Goal: Find specific page/section: Find specific page/section

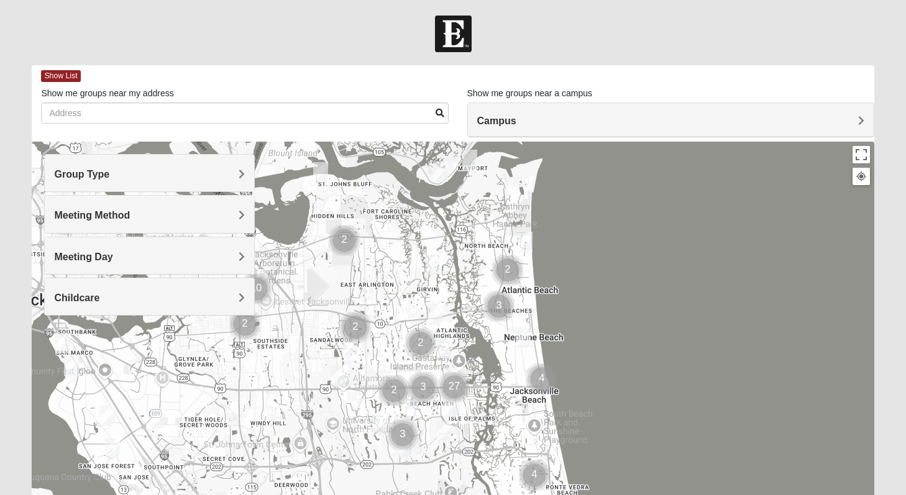
click at [229, 172] on h4 "Group Type" at bounding box center [149, 174] width 191 height 12
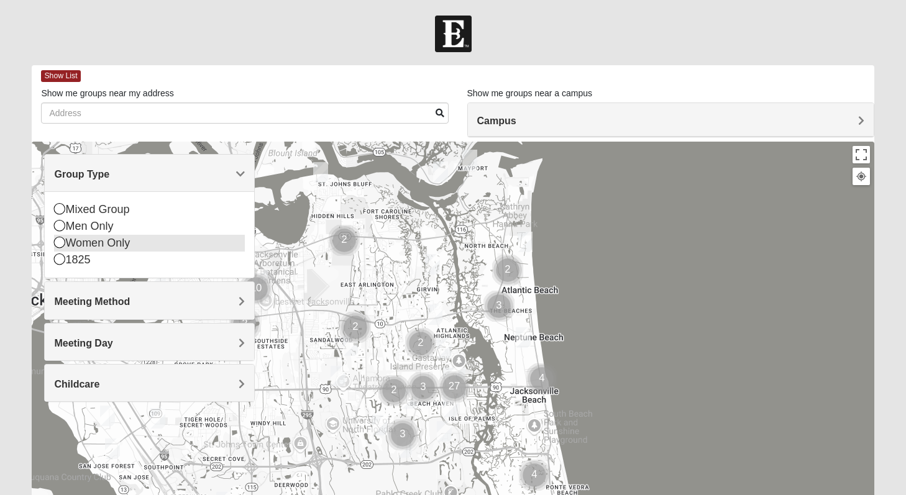
click at [98, 242] on div "Women Only" at bounding box center [149, 243] width 191 height 17
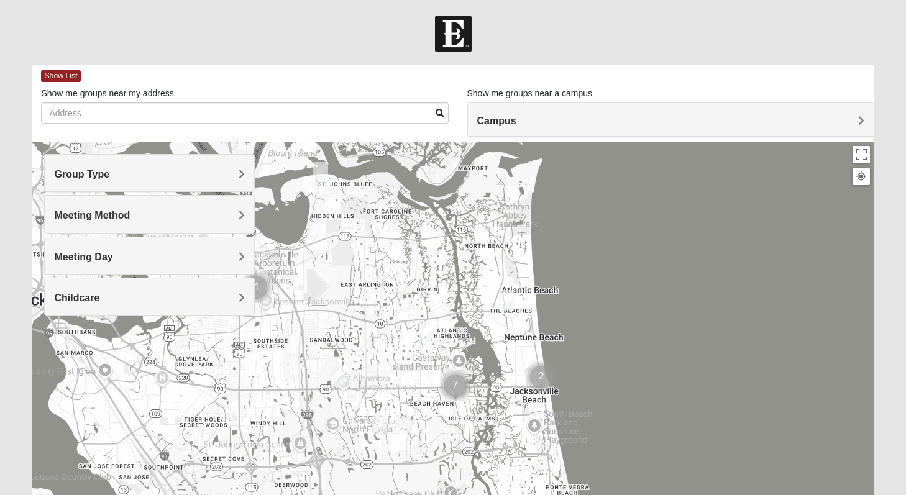
click at [139, 211] on h4 "Meeting Method" at bounding box center [149, 215] width 191 height 12
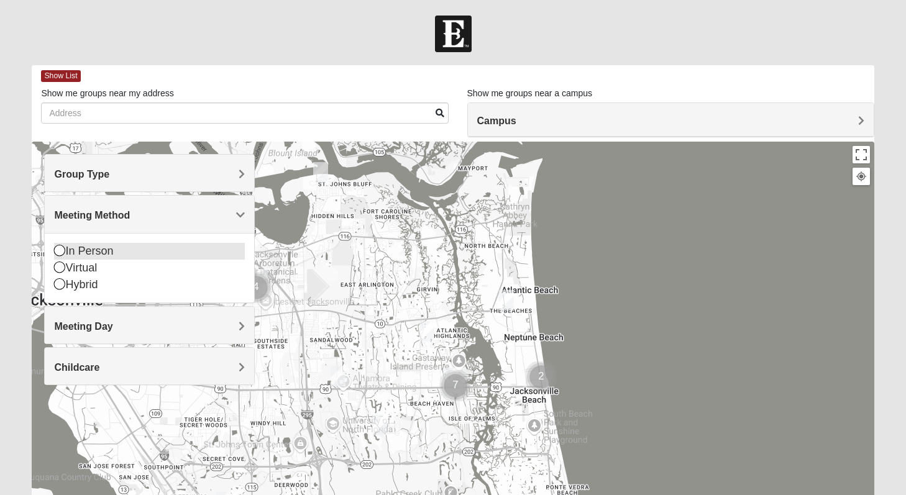
click at [98, 255] on div "In Person" at bounding box center [149, 251] width 191 height 17
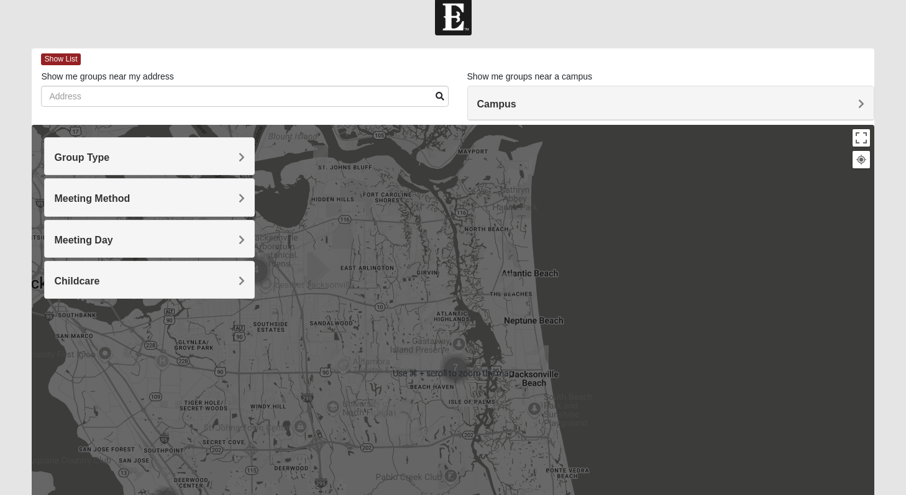
scroll to position [25, 0]
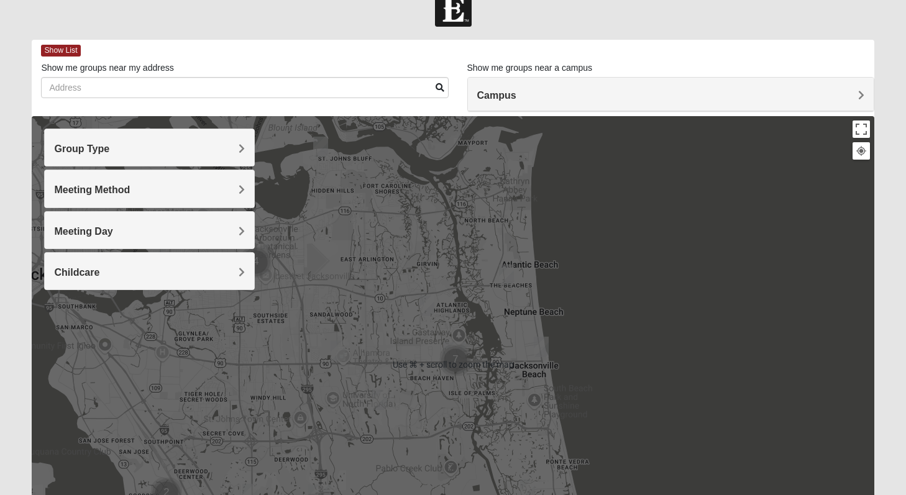
click at [556, 99] on h4 "Campus" at bounding box center [670, 95] width 387 height 12
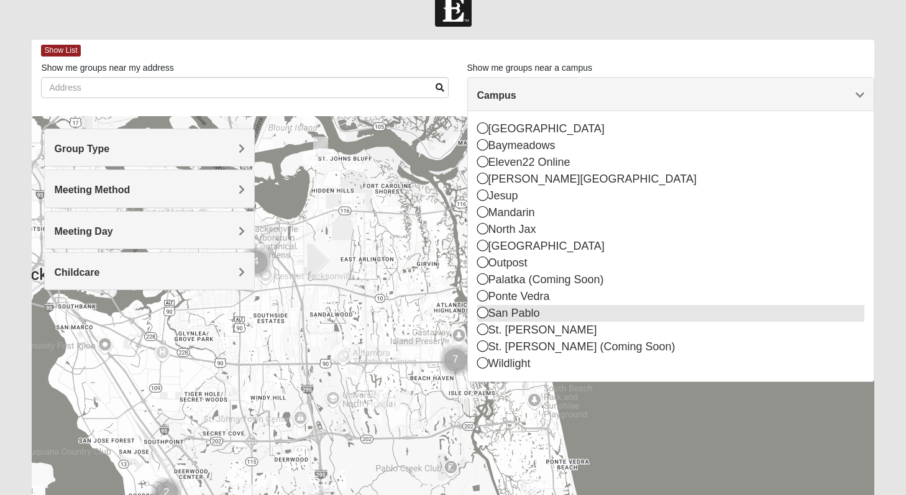
click at [514, 310] on div "San Pablo" at bounding box center [670, 313] width 387 height 17
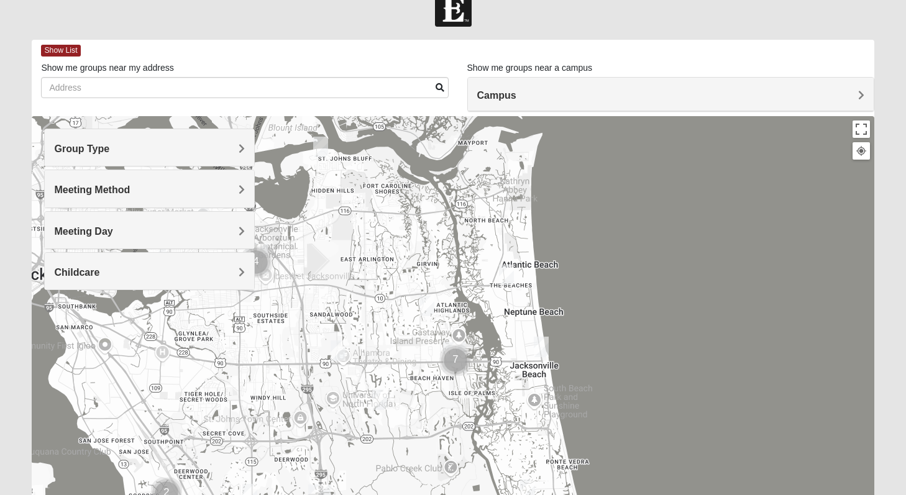
click at [635, 101] on div "Campus" at bounding box center [671, 95] width 406 height 34
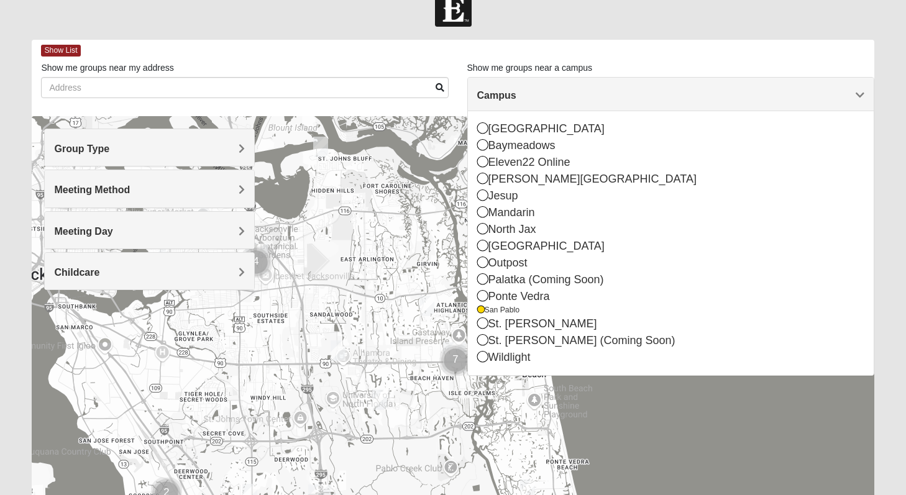
click at [557, 379] on div at bounding box center [453, 364] width 842 height 497
click at [590, 413] on div at bounding box center [453, 364] width 842 height 497
click at [610, 396] on div at bounding box center [453, 364] width 842 height 497
click at [766, 91] on h4 "Campus" at bounding box center [670, 95] width 387 height 12
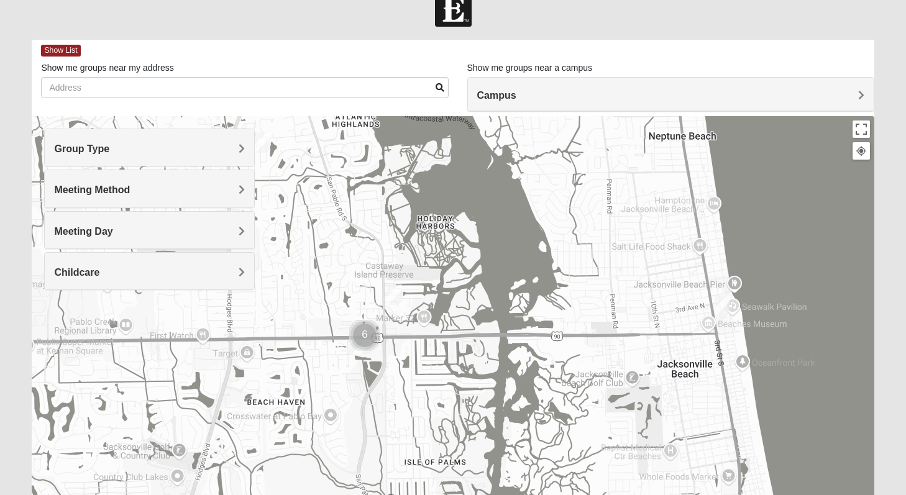
drag, startPoint x: 435, startPoint y: 381, endPoint x: 536, endPoint y: 213, distance: 195.7
click at [536, 213] on div at bounding box center [453, 364] width 842 height 497
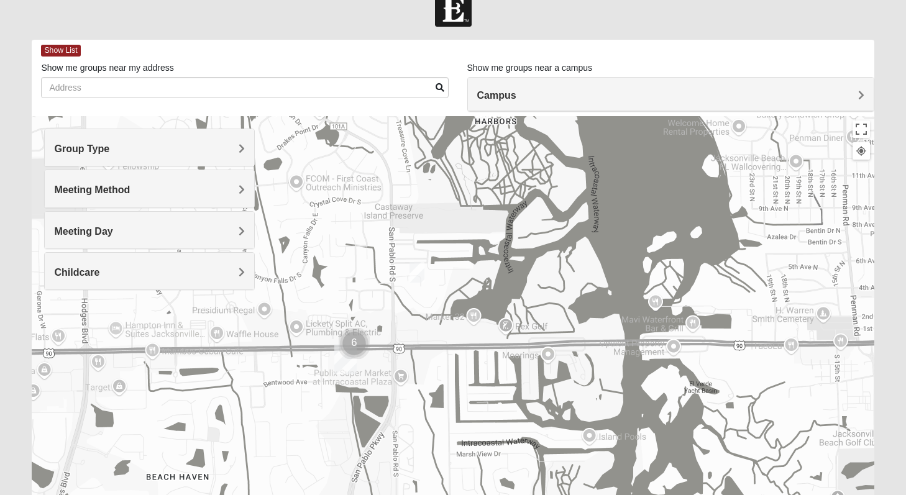
click at [417, 268] on img "Womens Hullinger 32224" at bounding box center [417, 272] width 15 height 21
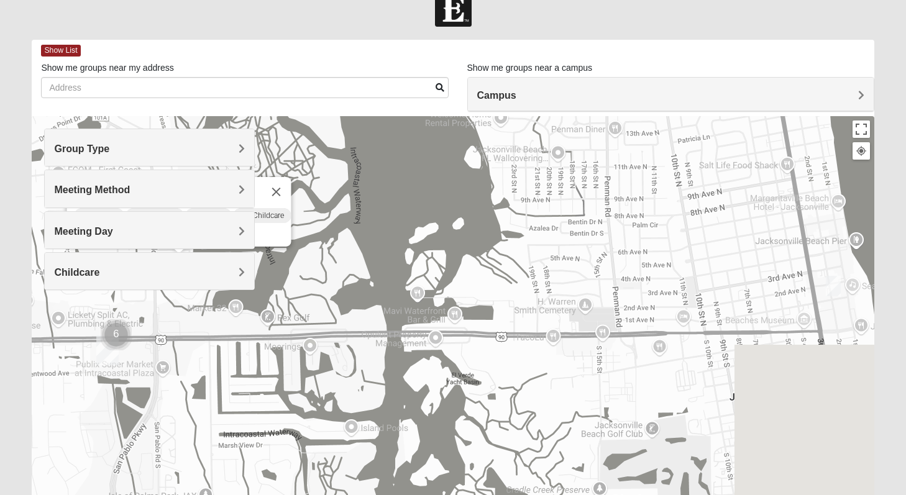
drag, startPoint x: 582, startPoint y: 301, endPoint x: 333, endPoint y: 289, distance: 249.5
click at [333, 289] on div "Womens [PERSON_NAME] 32224 [DATE] AM Women Only In Person No Childcare Learn Mo…" at bounding box center [453, 364] width 842 height 497
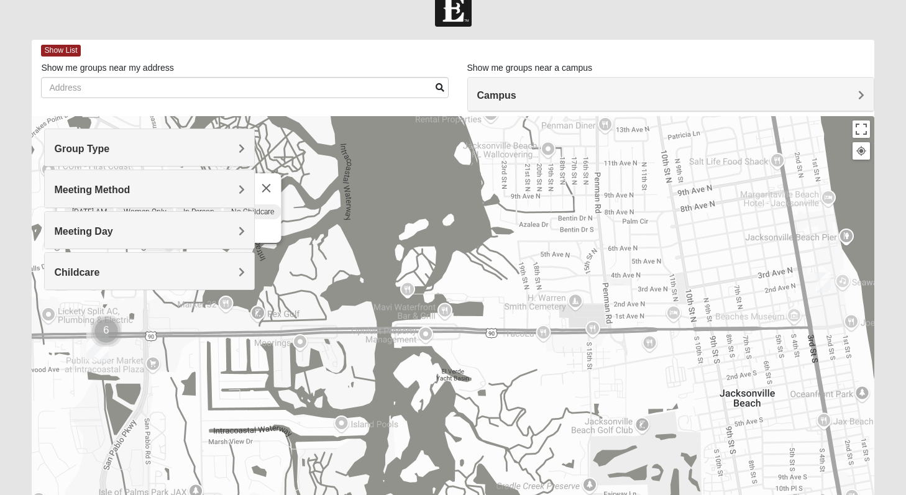
click at [823, 278] on img "Womens Sparkman/Flautt 32250" at bounding box center [823, 282] width 15 height 21
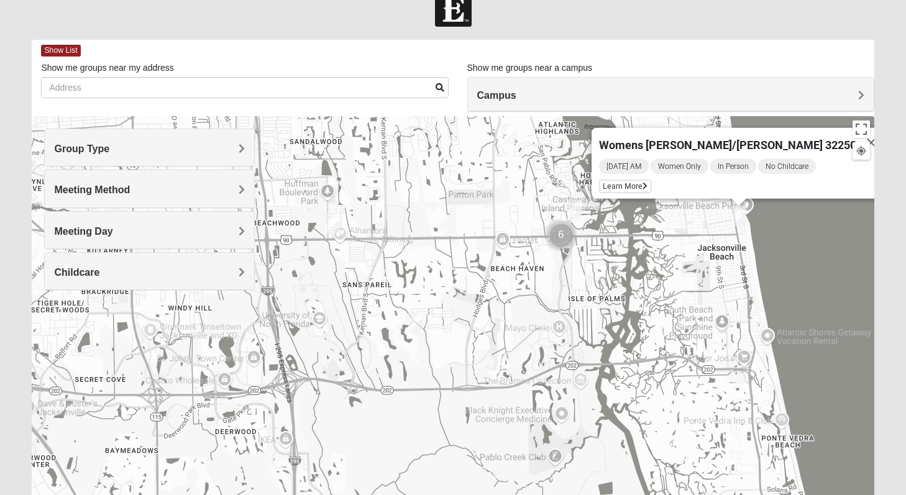
drag, startPoint x: 463, startPoint y: 362, endPoint x: 676, endPoint y: 244, distance: 244.0
click at [677, 244] on div "Womens [PERSON_NAME]/[PERSON_NAME] 32250 [DATE] AM Women Only In Person No Chil…" at bounding box center [453, 364] width 842 height 497
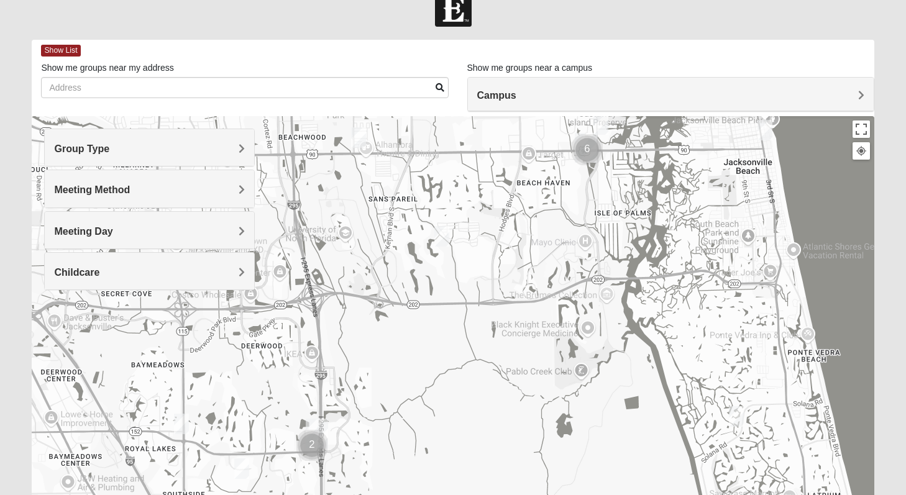
drag, startPoint x: 300, startPoint y: 390, endPoint x: 324, endPoint y: 302, distance: 90.9
click at [325, 302] on div "Womens [PERSON_NAME]/[PERSON_NAME] 32250 [DATE] AM Women Only In Person No Chil…" at bounding box center [453, 364] width 842 height 497
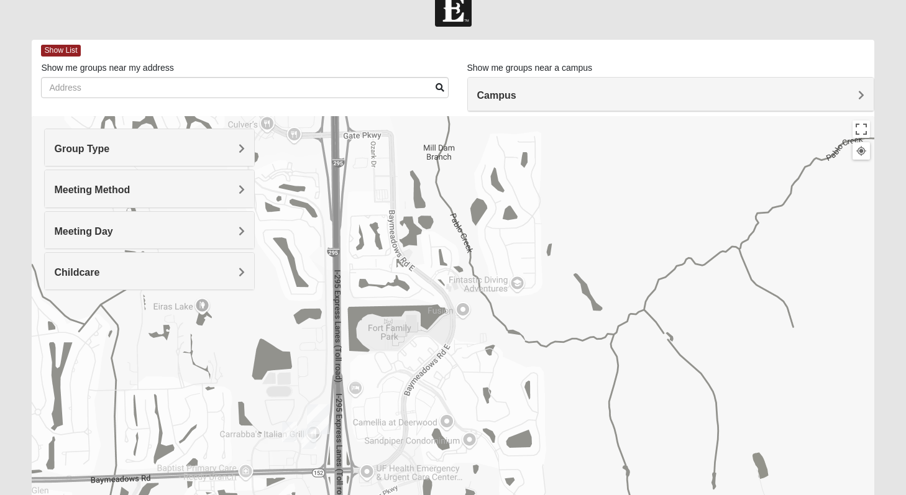
click at [310, 444] on img "Women's Discipleship, Baymeadows" at bounding box center [308, 439] width 15 height 21
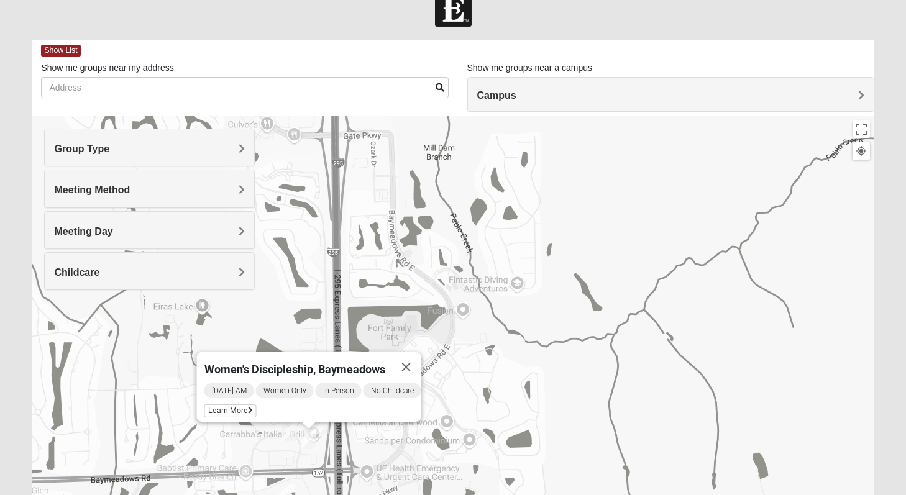
click at [290, 431] on img "On Campus Womens Bailey 32256" at bounding box center [289, 432] width 15 height 21
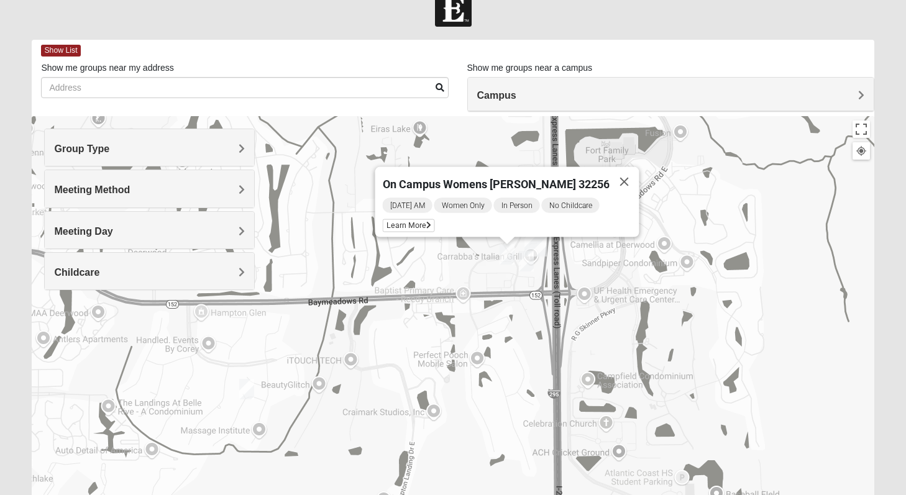
drag, startPoint x: 257, startPoint y: 448, endPoint x: 474, endPoint y: 267, distance: 282.3
click at [474, 267] on div "On Campus Womens [PERSON_NAME] 32256 [DATE] AM Women Only In Person No Childcar…" at bounding box center [453, 364] width 842 height 497
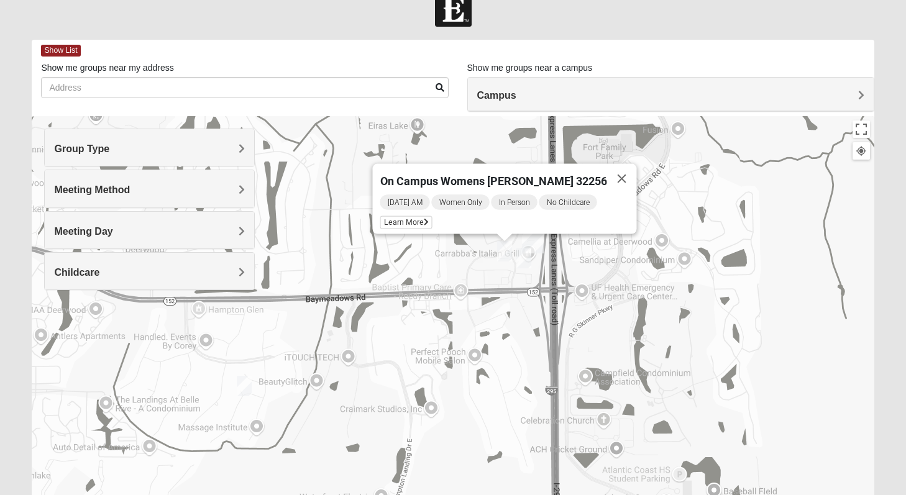
click at [239, 383] on img "Womens Adams/Taunton 32256" at bounding box center [244, 386] width 15 height 21
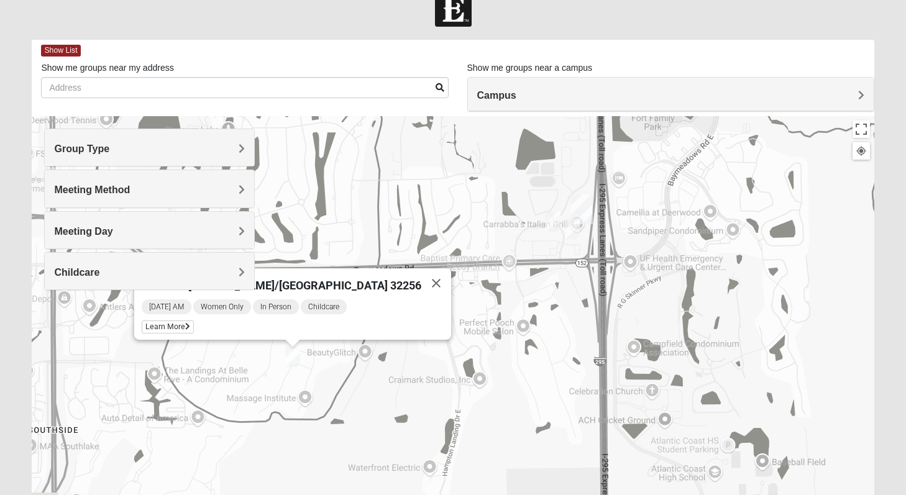
drag, startPoint x: 436, startPoint y: 240, endPoint x: 478, endPoint y: 167, distance: 84.6
click at [478, 167] on div "Womens [PERSON_NAME]/[GEOGRAPHIC_DATA] 32256 [DATE] AM Women Only In Person Chi…" at bounding box center [453, 364] width 842 height 497
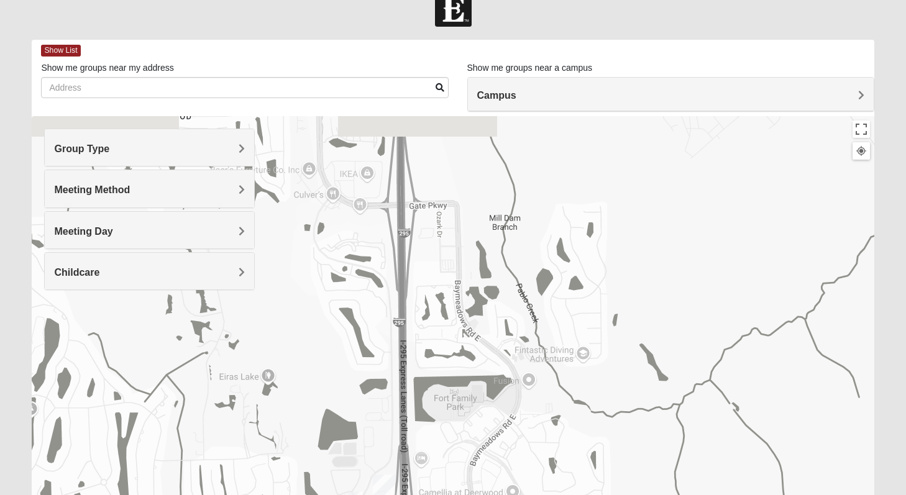
drag, startPoint x: 478, startPoint y: 166, endPoint x: 285, endPoint y: 495, distance: 381.0
click at [285, 495] on div "Womens [PERSON_NAME]/[GEOGRAPHIC_DATA] 32256 [DATE] AM Women Only In Person Chi…" at bounding box center [453, 364] width 842 height 497
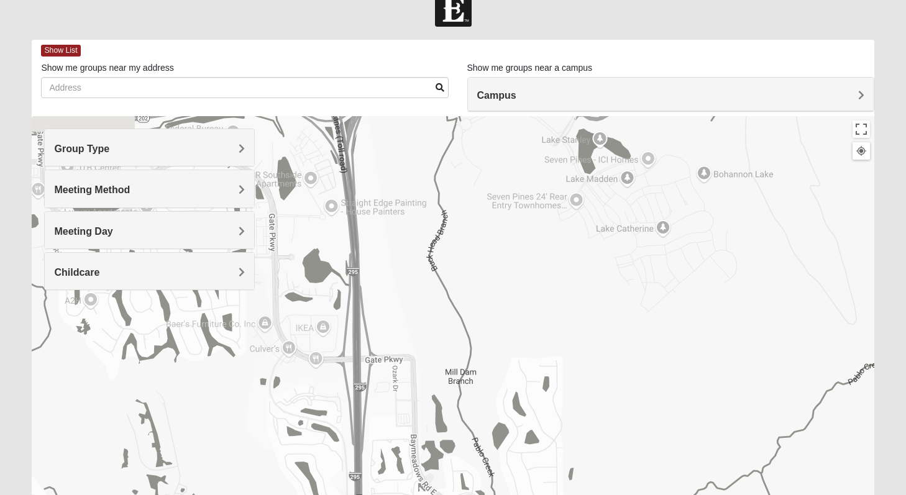
drag, startPoint x: 428, startPoint y: 339, endPoint x: 385, endPoint y: 494, distance: 160.6
click at [385, 494] on div "Womens [PERSON_NAME]/[GEOGRAPHIC_DATA] 32256 [DATE] AM Women Only In Person Chi…" at bounding box center [453, 364] width 842 height 497
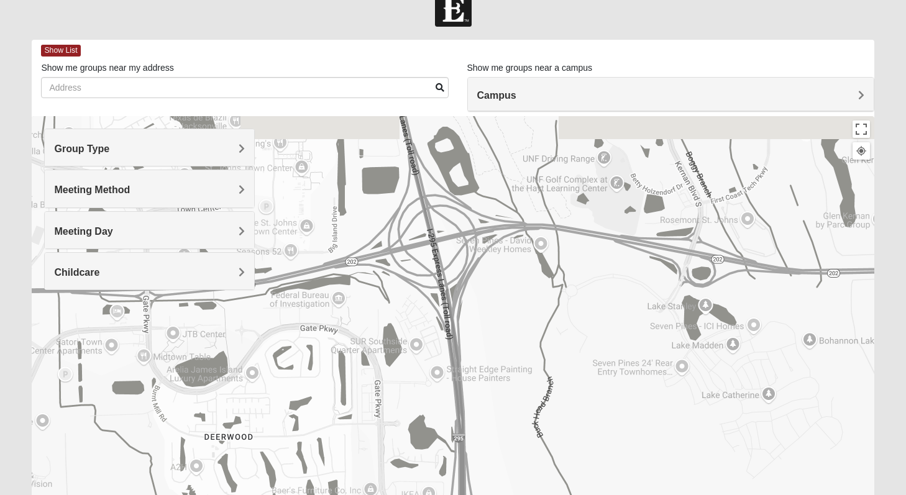
drag, startPoint x: 451, startPoint y: 327, endPoint x: 545, endPoint y: 495, distance: 192.3
click at [546, 495] on div "Womens [PERSON_NAME]/[GEOGRAPHIC_DATA] 32256 [DATE] AM Women Only In Person Chi…" at bounding box center [453, 364] width 842 height 497
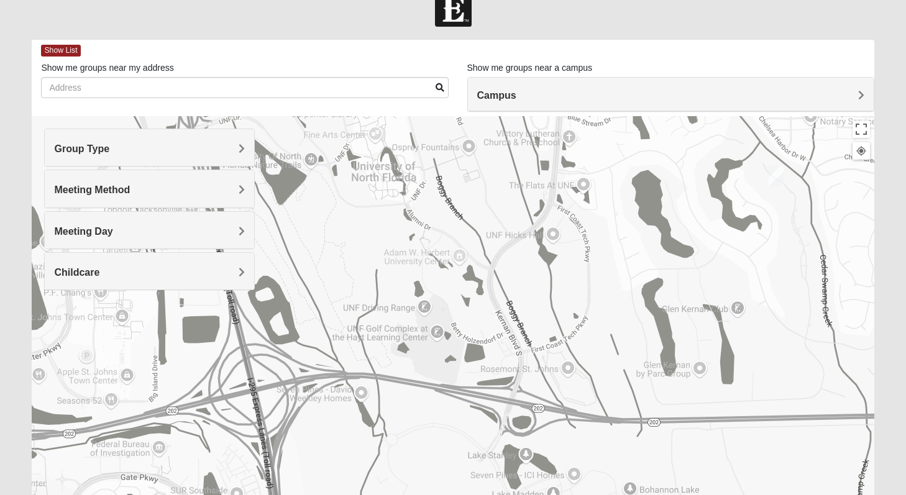
drag, startPoint x: 611, startPoint y: 344, endPoint x: 438, endPoint y: 494, distance: 229.1
click at [438, 495] on div "Womens [PERSON_NAME]/[GEOGRAPHIC_DATA] 32256 [DATE] AM Women Only In Person Chi…" at bounding box center [453, 364] width 842 height 497
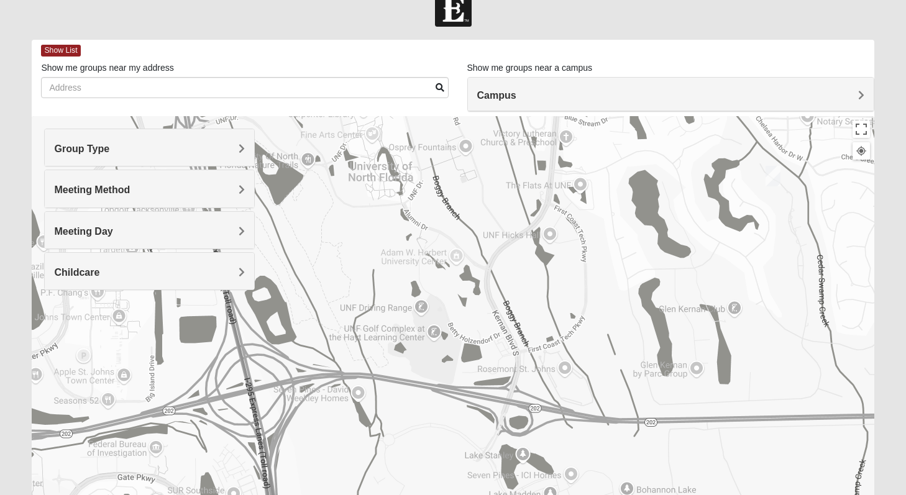
click at [779, 176] on img "Womens Nguyen 32224" at bounding box center [773, 176] width 15 height 21
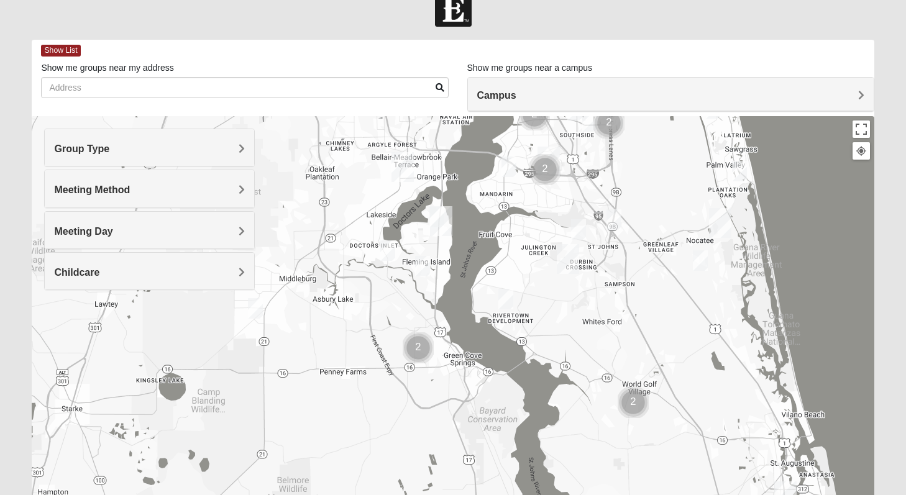
drag, startPoint x: 665, startPoint y: 304, endPoint x: 633, endPoint y: 78, distance: 227.8
click at [633, 78] on div "Show List Loading Groups Keywords Filter Additional Filters Campus [GEOGRAPHIC_…" at bounding box center [453, 327] width 842 height 574
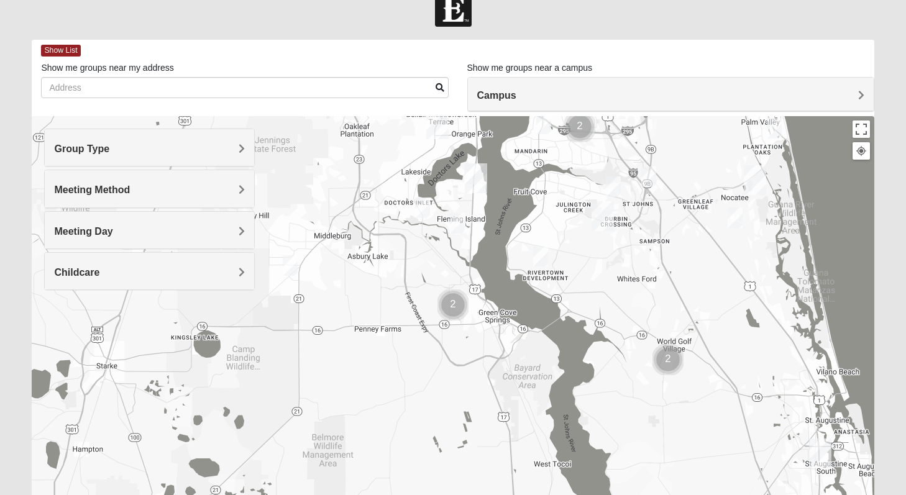
drag, startPoint x: 697, startPoint y: 291, endPoint x: 738, endPoint y: 244, distance: 62.6
click at [738, 244] on div "Womens [PERSON_NAME] 32224 [DATE] AM Women Only In Person No Childcare Learn Mo…" at bounding box center [453, 364] width 842 height 497
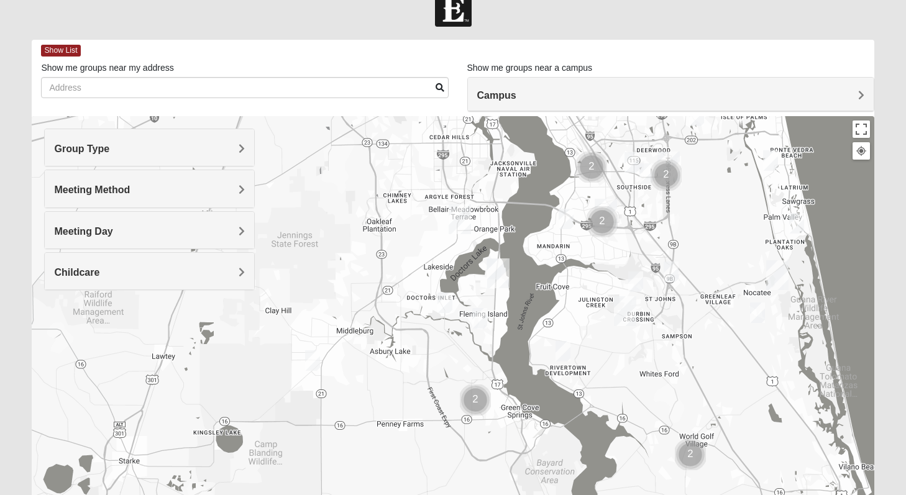
drag, startPoint x: 640, startPoint y: 199, endPoint x: 661, endPoint y: 293, distance: 95.4
click at [661, 293] on div "Womens [PERSON_NAME] 32224 [DATE] AM Women Only In Person No Childcare Learn Mo…" at bounding box center [453, 364] width 842 height 497
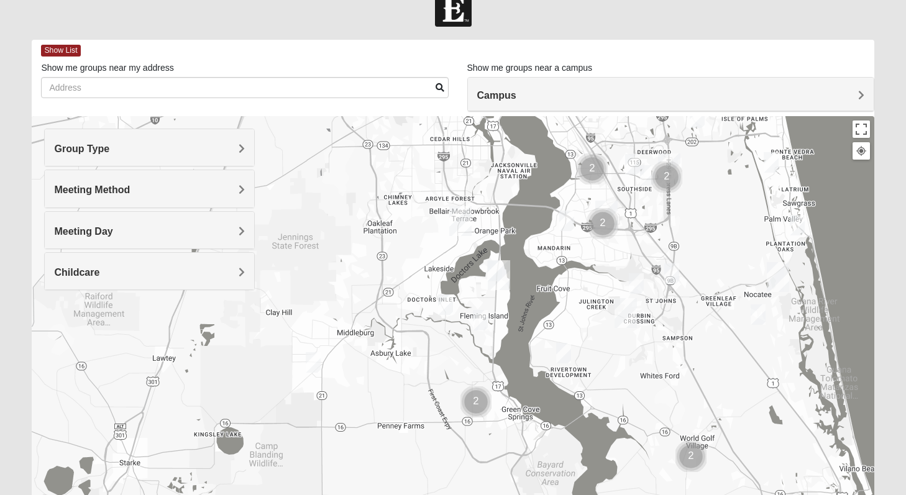
click at [632, 163] on img "Womens Coady" at bounding box center [632, 164] width 15 height 21
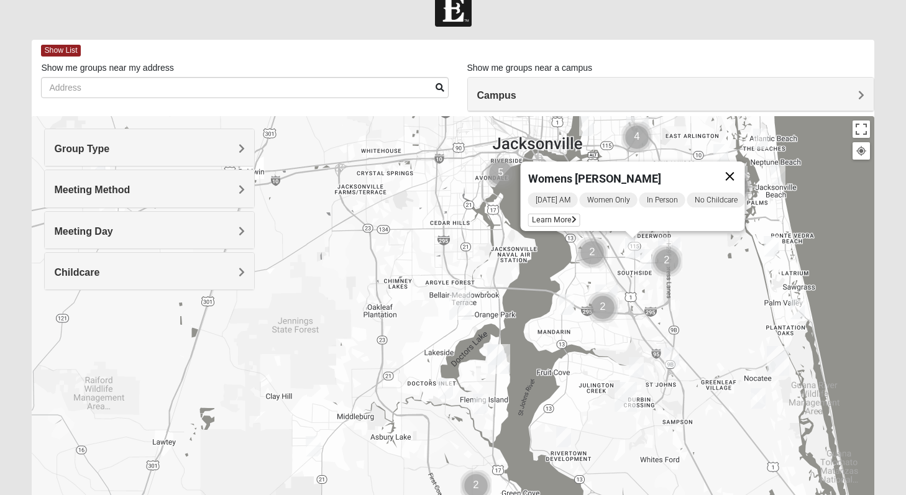
click at [743, 164] on button "Close" at bounding box center [730, 177] width 30 height 30
